Goal: Communication & Community: Answer question/provide support

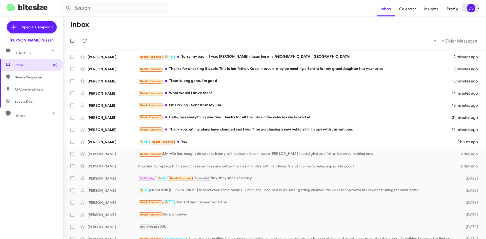
click at [473, 9] on div "DS" at bounding box center [471, 8] width 9 height 9
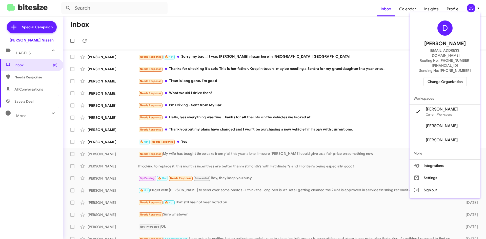
click at [447, 78] on span "Change Organization" at bounding box center [445, 82] width 35 height 9
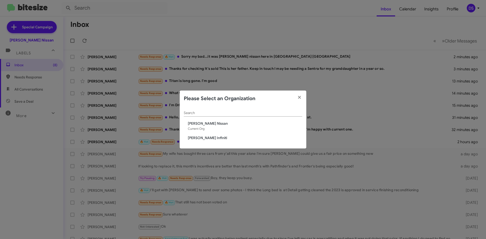
click at [205, 136] on span "[PERSON_NAME] Infiniti" at bounding box center [245, 138] width 115 height 5
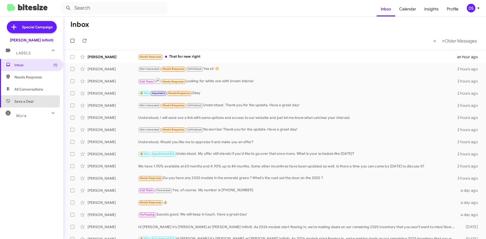
click at [24, 101] on span "Save a Deal" at bounding box center [23, 101] width 19 height 5
type input "in:not-interested"
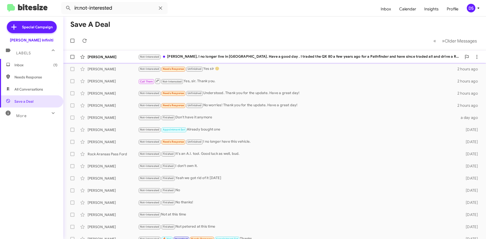
click at [222, 56] on div "Not-Interested Cody, I no longer live in Corpus. Have a good day . I traded the…" at bounding box center [300, 57] width 324 height 6
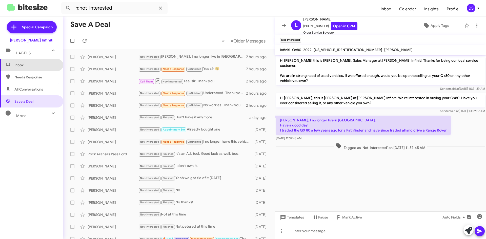
click at [33, 64] on span "Inbox" at bounding box center [35, 65] width 43 height 5
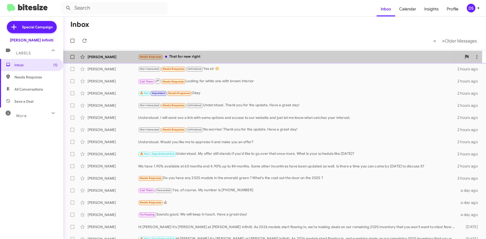
click at [113, 54] on div "Toan Nguyen" at bounding box center [113, 56] width 51 height 5
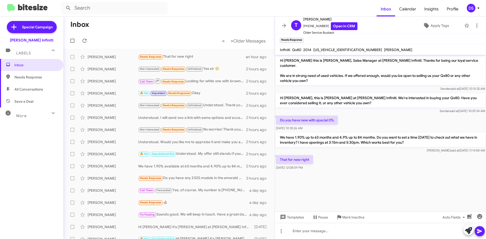
click at [474, 5] on div "DS" at bounding box center [471, 8] width 9 height 9
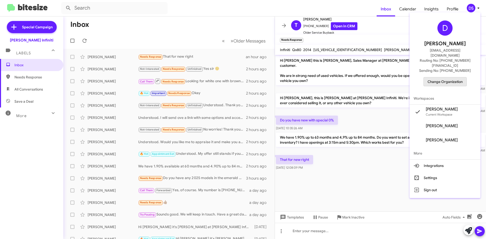
click at [453, 78] on span "Change Organization" at bounding box center [445, 82] width 35 height 9
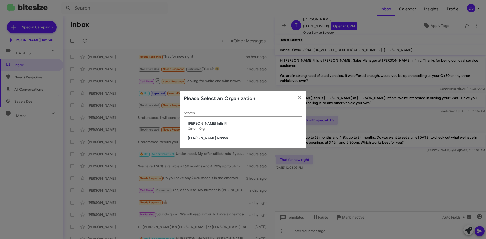
click at [202, 139] on span "[PERSON_NAME] Nissan" at bounding box center [245, 138] width 115 height 5
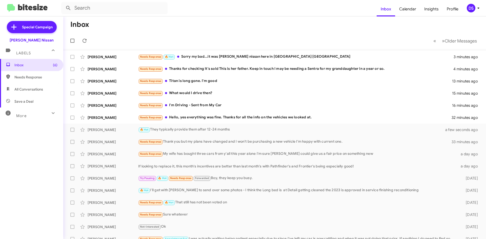
click at [24, 101] on span "Save a Deal" at bounding box center [23, 101] width 19 height 5
type input "in:not-interested"
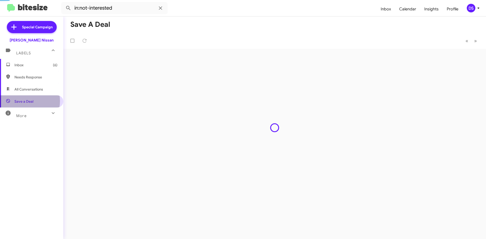
click at [24, 101] on span "Save a Deal" at bounding box center [23, 101] width 19 height 5
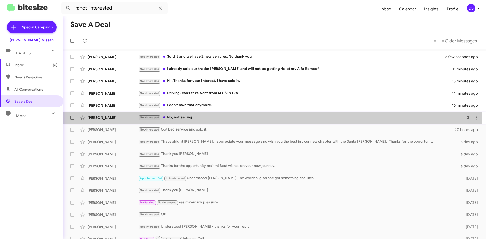
click at [186, 116] on div "Not-Interested No, not selling." at bounding box center [300, 118] width 324 height 6
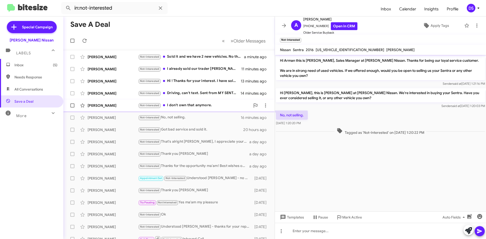
click at [192, 103] on div "Not-Interested I don't own that anymore." at bounding box center [194, 106] width 112 height 6
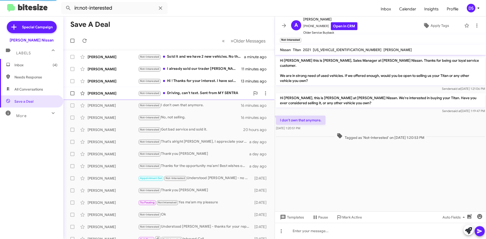
click at [198, 90] on div "[PERSON_NAME] Not-Interested Driving, can't text. Sent from MY SENTRA 14 minute…" at bounding box center [168, 93] width 203 height 10
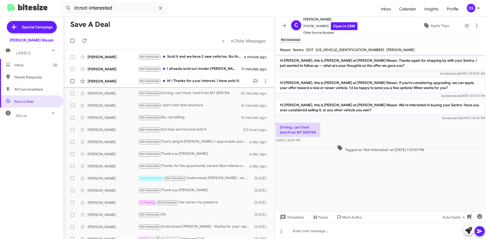
click at [191, 83] on div "Not-Interested Hi ! Thanks for your interest. I have sold it." at bounding box center [194, 81] width 112 height 6
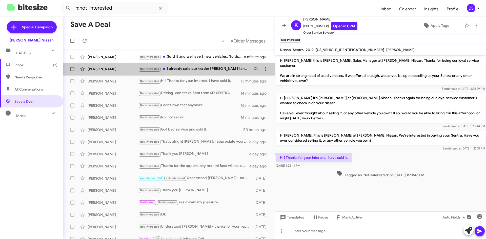
click at [188, 67] on div "Not-Interested I already sold our trader [PERSON_NAME] and will not be getting …" at bounding box center [194, 69] width 112 height 6
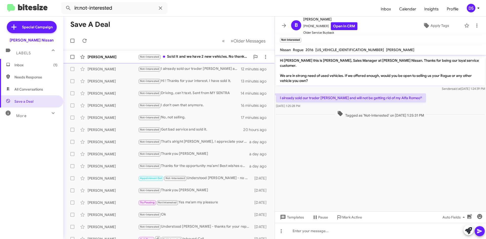
click at [205, 54] on div "Not-Interested Sold it and we have 2 new vehicles. No thank you" at bounding box center [194, 57] width 112 height 6
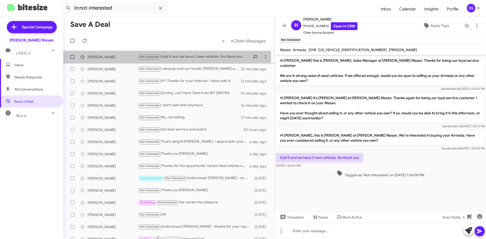
click at [101, 56] on div "[PERSON_NAME]" at bounding box center [113, 56] width 51 height 5
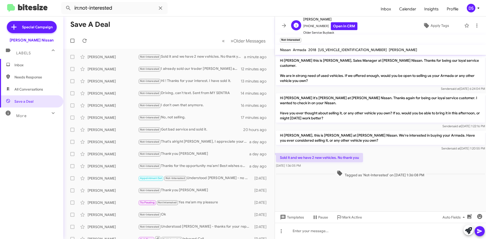
click at [322, 26] on span "[PHONE_NUMBER] Open in CRM" at bounding box center [330, 26] width 54 height 8
click at [311, 25] on span "[PHONE_NUMBER] Open in CRM" at bounding box center [330, 26] width 54 height 8
drag, startPoint x: 321, startPoint y: 24, endPoint x: 306, endPoint y: 27, distance: 14.8
click at [306, 27] on span "[PHONE_NUMBER] Open in CRM" at bounding box center [330, 26] width 54 height 8
click at [322, 24] on span "[PHONE_NUMBER] Open in CRM" at bounding box center [330, 26] width 54 height 8
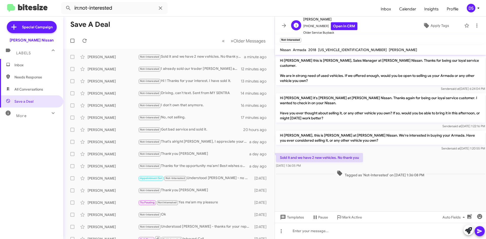
click at [322, 24] on span "[PHONE_NUMBER] Open in CRM" at bounding box center [330, 26] width 54 height 8
drag, startPoint x: 322, startPoint y: 24, endPoint x: 318, endPoint y: 26, distance: 4.9
click at [318, 26] on span "[PHONE_NUMBER] Open in CRM" at bounding box center [330, 26] width 54 height 8
copy div "[PHONE_NUMBER] Open in CRM O"
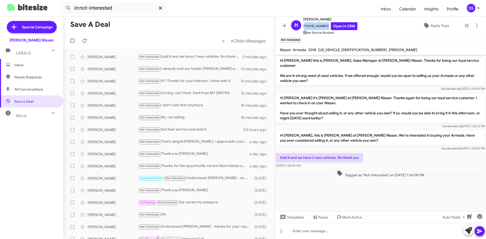
click at [161, 8] on icon at bounding box center [160, 7] width 3 height 3
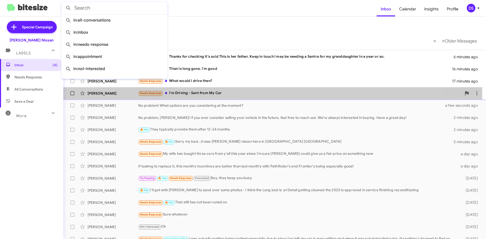
click at [206, 95] on div "Needs Response I'm Driving - Sent from My Car" at bounding box center [300, 93] width 324 height 6
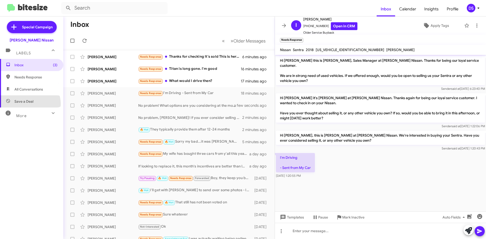
click at [29, 104] on span "Save a Deal" at bounding box center [31, 102] width 63 height 12
type input "in:not-interested"
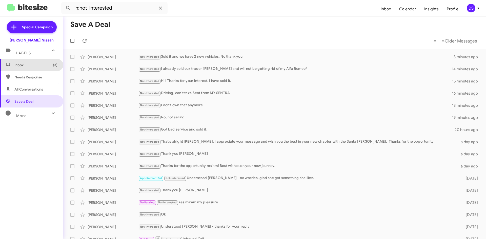
click at [31, 63] on span "Inbox (3)" at bounding box center [35, 65] width 43 height 5
